Goal: Transaction & Acquisition: Purchase product/service

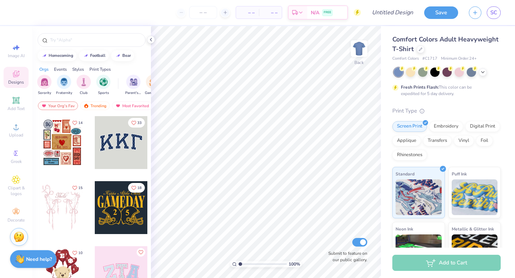
click at [66, 159] on div at bounding box center [62, 142] width 53 height 53
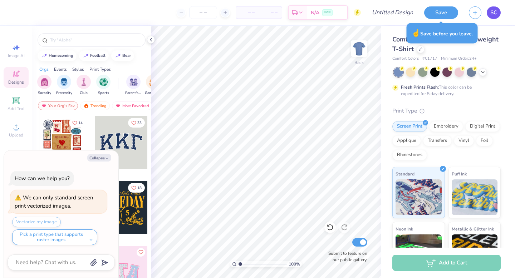
click at [496, 14] on span "SC" at bounding box center [493, 13] width 7 height 8
type textarea "x"
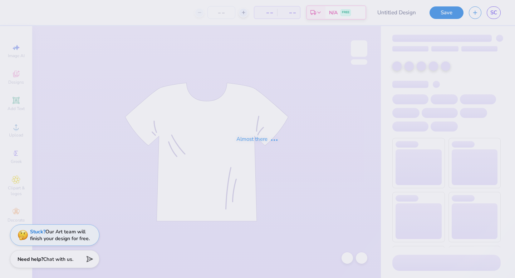
type input "possible fall merch 2025"
type input "100"
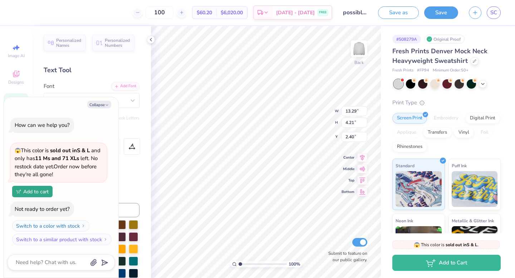
click at [137, 113] on div "Personalized Names Personalized Numbers Text Tool Add Font Font Freshman Switch…" at bounding box center [91, 152] width 119 height 252
click at [102, 107] on button "Collapse" at bounding box center [99, 105] width 24 height 8
type textarea "x"
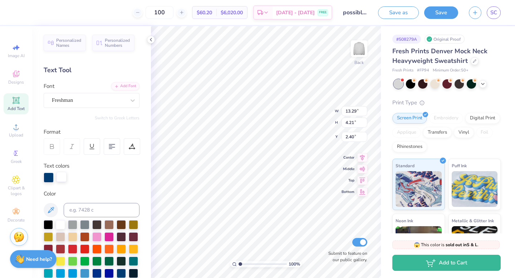
click at [62, 177] on div at bounding box center [61, 177] width 10 height 10
click at [55, 148] on div at bounding box center [52, 146] width 16 height 16
click at [96, 93] on div "Font Freshman" at bounding box center [92, 95] width 96 height 26
click at [99, 98] on div "Freshman" at bounding box center [88, 100] width 75 height 11
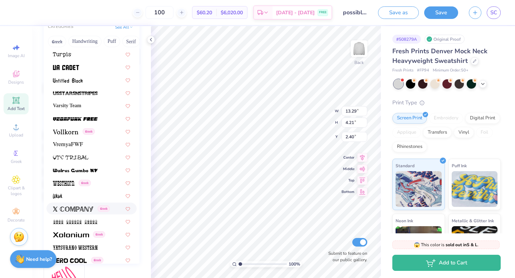
scroll to position [3807, 0]
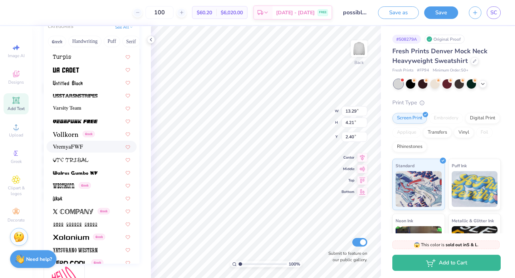
click at [88, 147] on div at bounding box center [91, 147] width 77 height 8
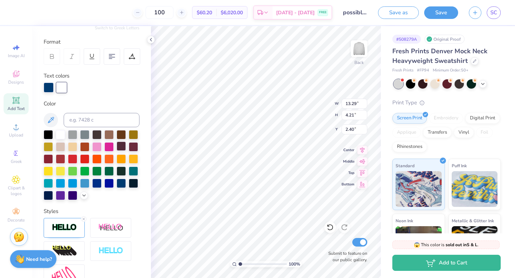
type input "11.70"
type input "3.47"
type input "2.77"
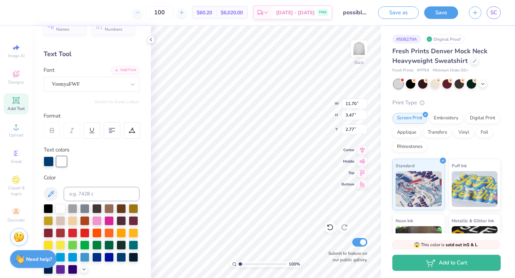
scroll to position [14, 0]
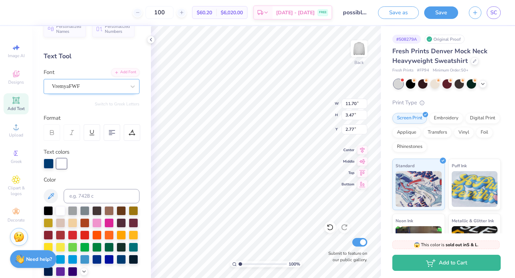
click at [70, 83] on div "VremyaFWF" at bounding box center [88, 86] width 75 height 11
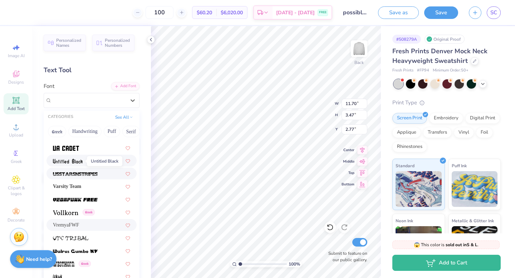
scroll to position [3818, 0]
click at [70, 186] on span "Varsity Team" at bounding box center [67, 187] width 28 height 8
type input "10.79"
type input "3.50"
type input "2.76"
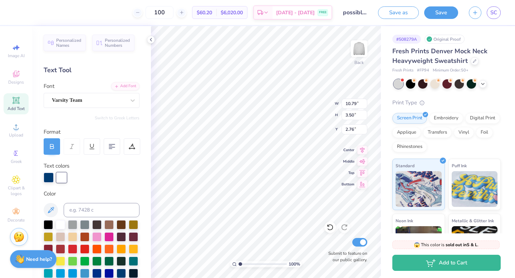
click at [54, 146] on icon at bounding box center [51, 145] width 3 height 2
click at [53, 146] on icon at bounding box center [51, 145] width 3 height 2
click at [57, 181] on div at bounding box center [61, 178] width 10 height 10
click at [51, 173] on div at bounding box center [49, 177] width 10 height 10
click at [49, 179] on div at bounding box center [49, 178] width 10 height 10
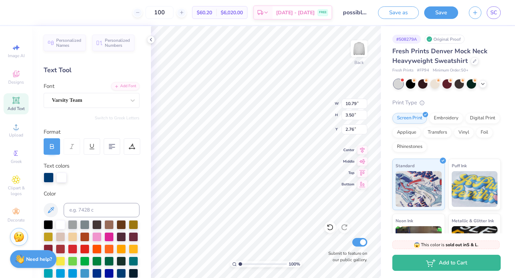
click at [55, 146] on icon at bounding box center [52, 146] width 6 height 6
click at [360, 186] on div "100 % Back W 10.79 10.79 " H 3.50 3.50 " Y 2.76 2.76 " Center Middle Top Bottom…" at bounding box center [266, 152] width 230 height 252
type input "11.96"
type input "3.88"
type input "2.38"
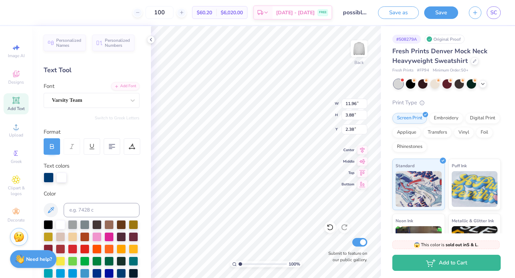
type input "13.37"
type input "4.34"
type input "1.92"
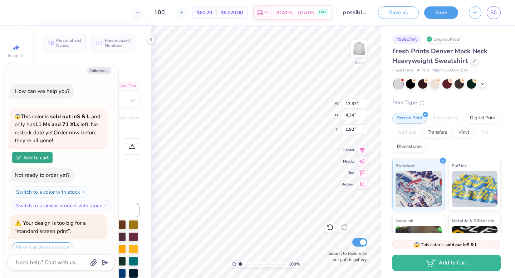
scroll to position [25, 0]
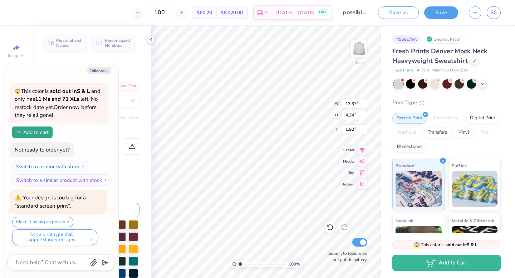
type textarea "x"
type input "2.43"
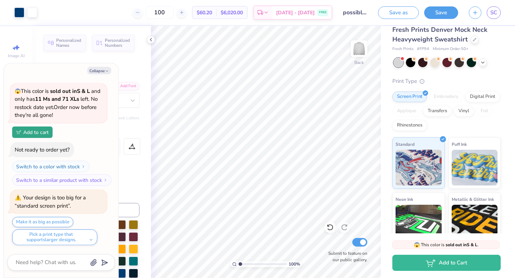
scroll to position [21, 0]
click at [455, 94] on div "Embroidery" at bounding box center [446, 97] width 34 height 11
type textarea "x"
type input "11.90"
type input "3.86"
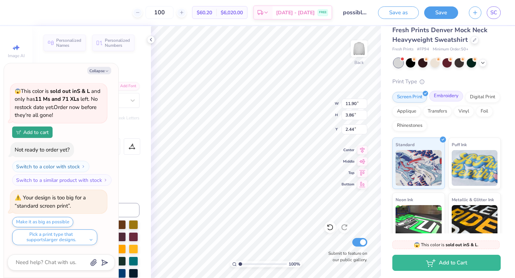
click at [452, 97] on div "Embroidery" at bounding box center [446, 96] width 34 height 11
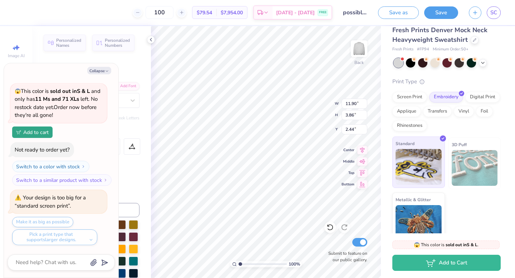
scroll to position [32, 0]
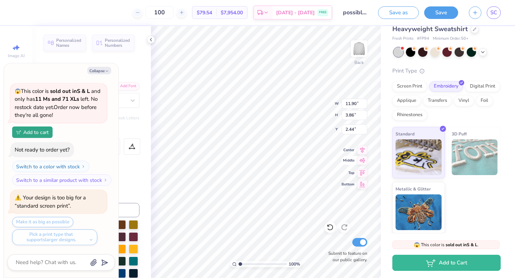
type textarea "x"
type input "2.51"
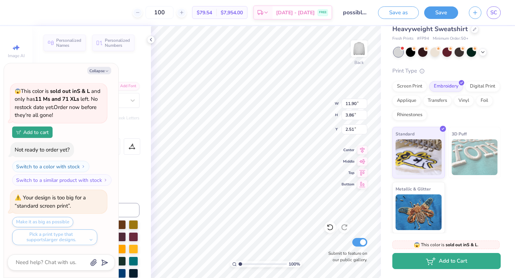
click at [437, 266] on button "Add to Cart" at bounding box center [446, 261] width 108 height 16
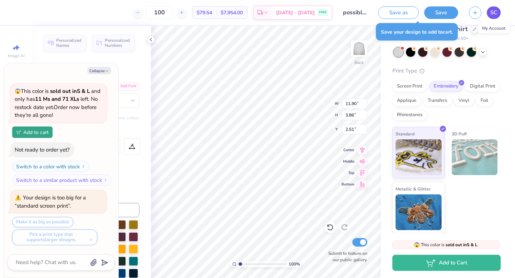
click at [496, 9] on span "SC" at bounding box center [493, 13] width 7 height 8
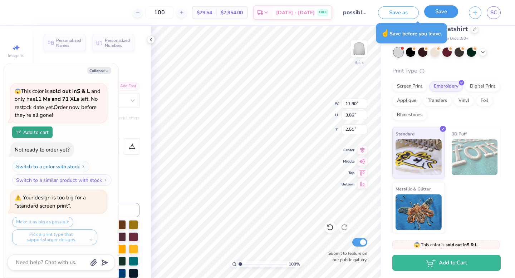
click at [444, 11] on button "Save" at bounding box center [441, 11] width 34 height 13
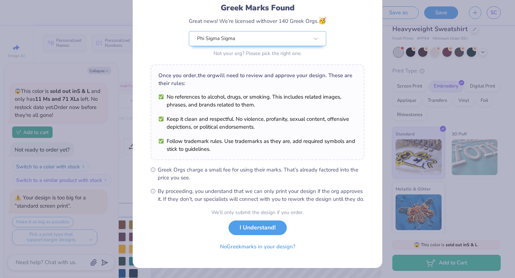
scroll to position [0, 0]
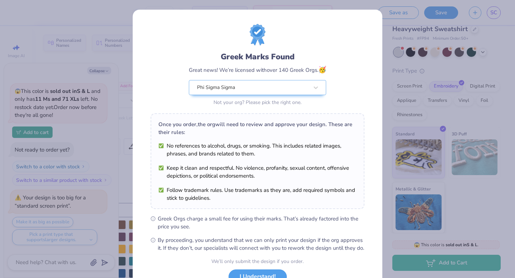
click at [434, 59] on div "Greek Marks Found Great news! We’re licensed with over 140 Greek Orgs. 🥳 Phi Si…" at bounding box center [257, 139] width 515 height 278
click at [106, 44] on div "Greek Marks Found Great news! We’re licensed with over 140 Greek Orgs. 🥳 Phi Si…" at bounding box center [257, 139] width 515 height 278
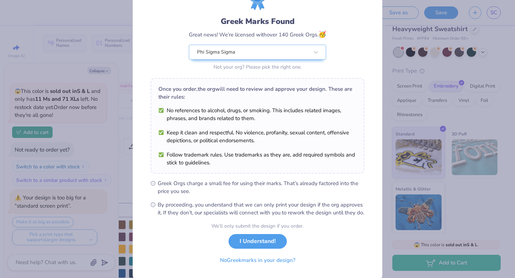
scroll to position [56, 0]
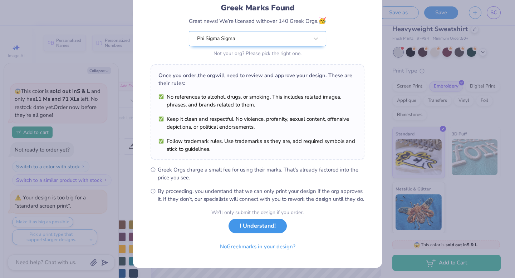
click at [266, 226] on button "I Understand!" at bounding box center [257, 226] width 58 height 15
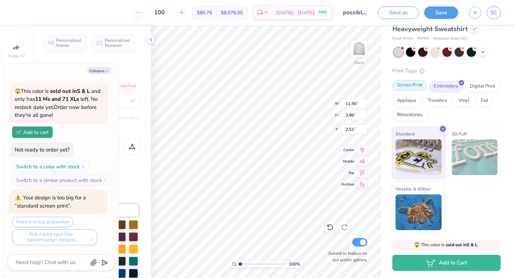
click at [413, 85] on div "Screen Print" at bounding box center [409, 85] width 35 height 11
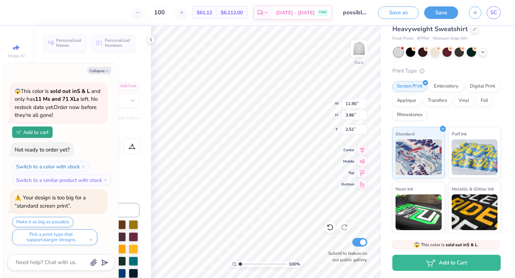
type textarea "x"
type input "12.29"
type input "3.99"
type input "2.38"
type textarea "x"
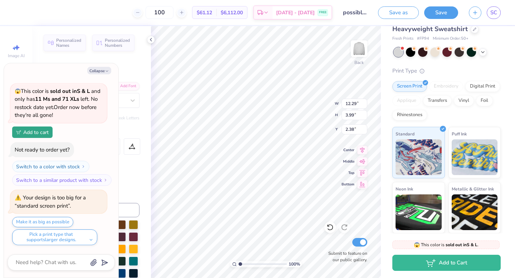
type input "13.34"
type input "4.33"
type input "2.04"
type textarea "x"
type input "14.88"
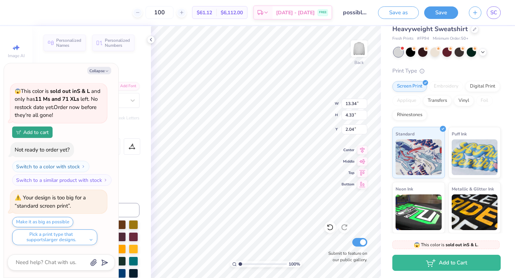
type input "4.83"
type input "1.54"
type textarea "x"
click at [173, 13] on input "100" at bounding box center [160, 12] width 28 height 13
type input "1"
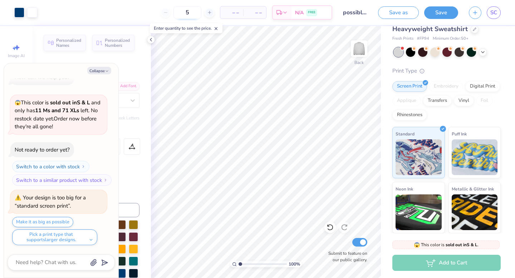
scroll to position [25, 0]
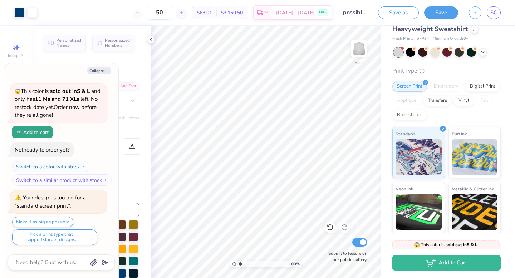
click at [172, 15] on input "50" at bounding box center [160, 12] width 28 height 13
type input "7"
type input "50"
